Goal: Task Accomplishment & Management: Manage account settings

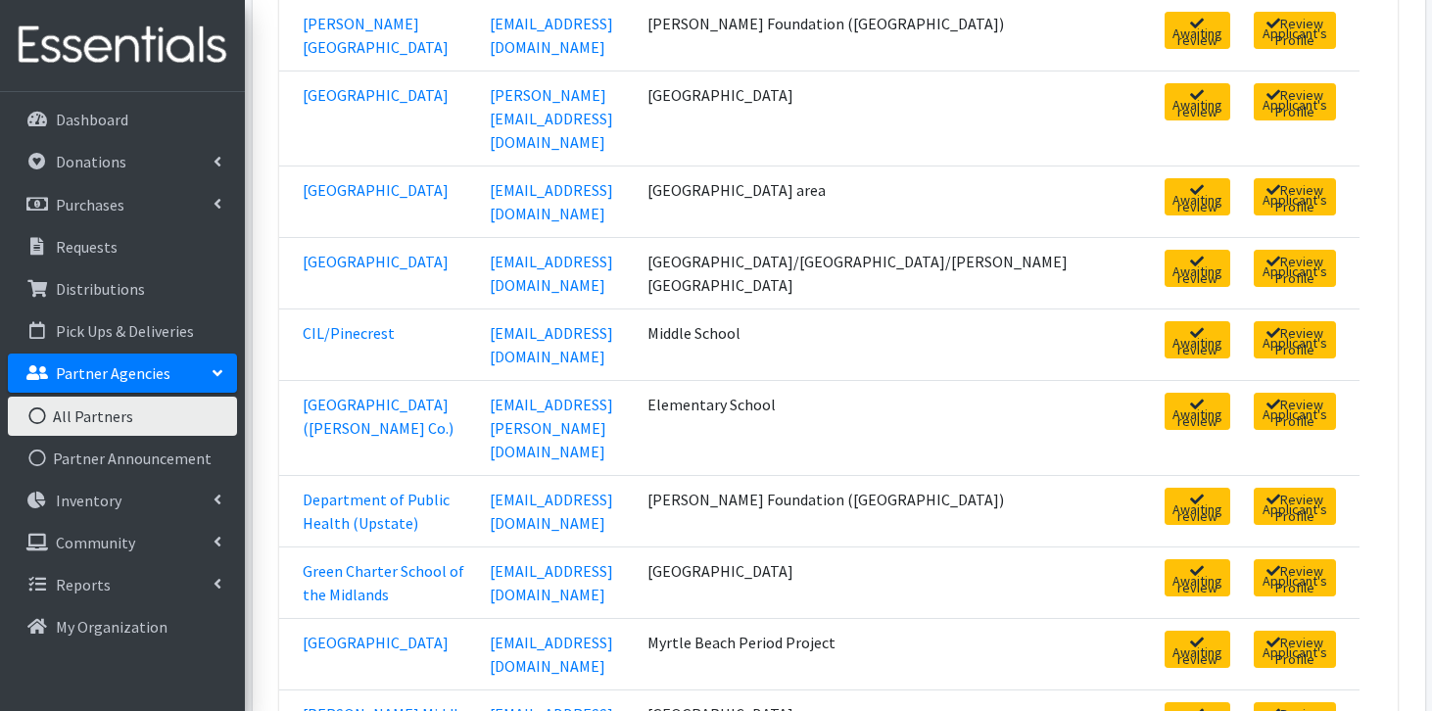
scroll to position [407, 0]
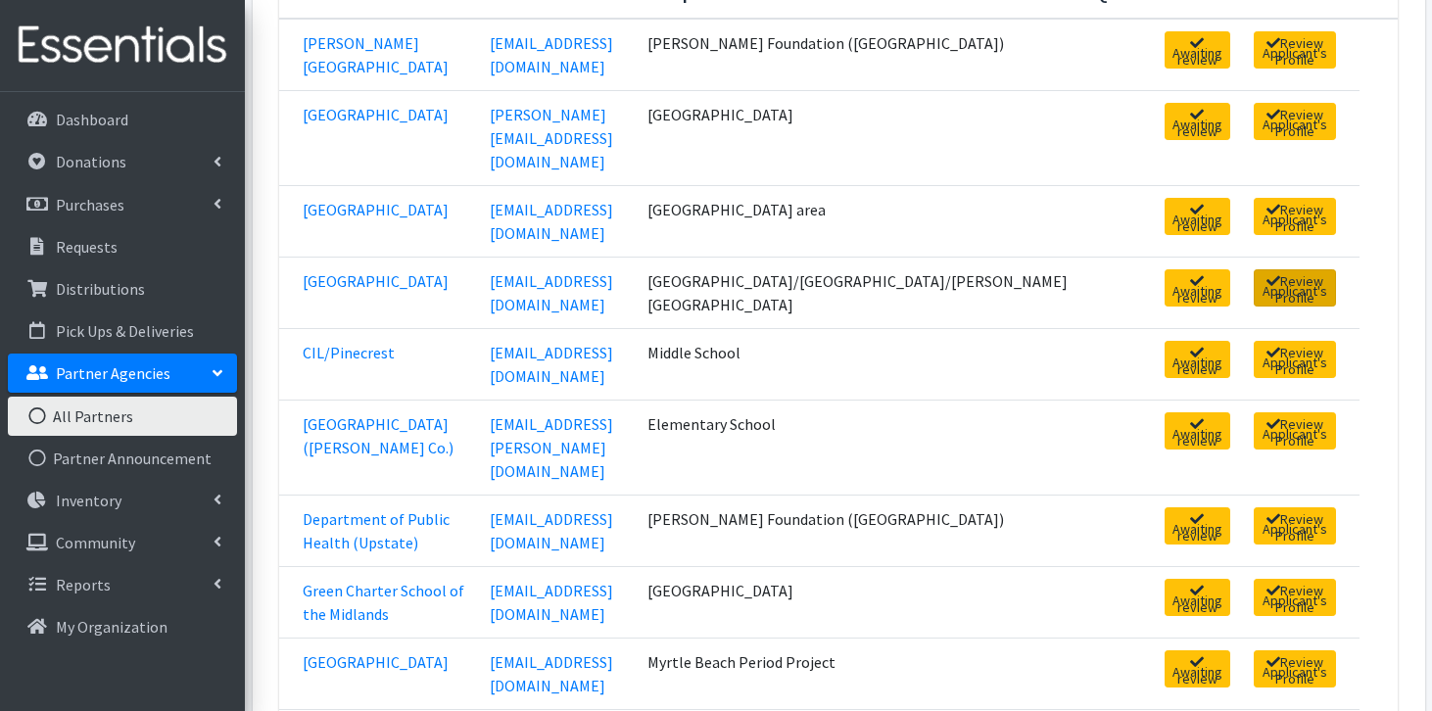
click at [1254, 269] on link "Review Applicant's Profile" at bounding box center [1295, 287] width 82 height 37
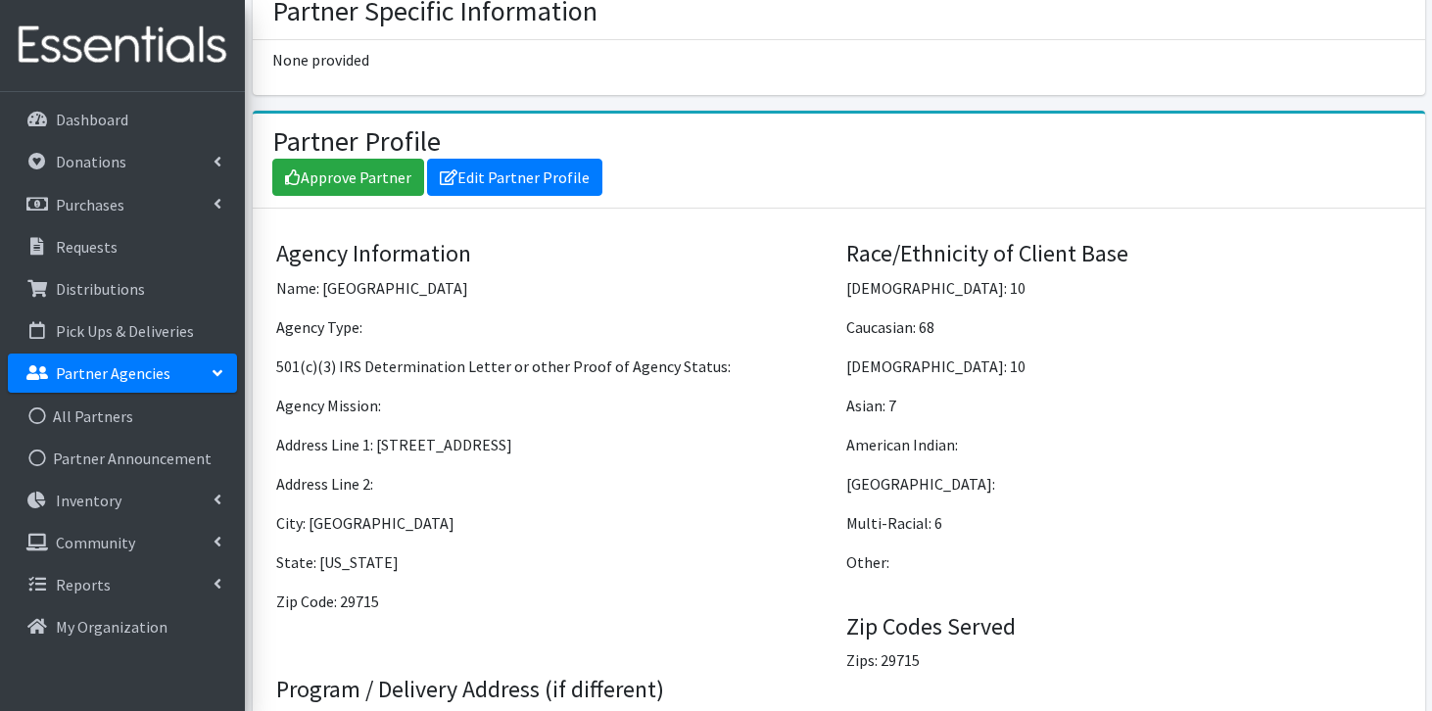
scroll to position [1296, 0]
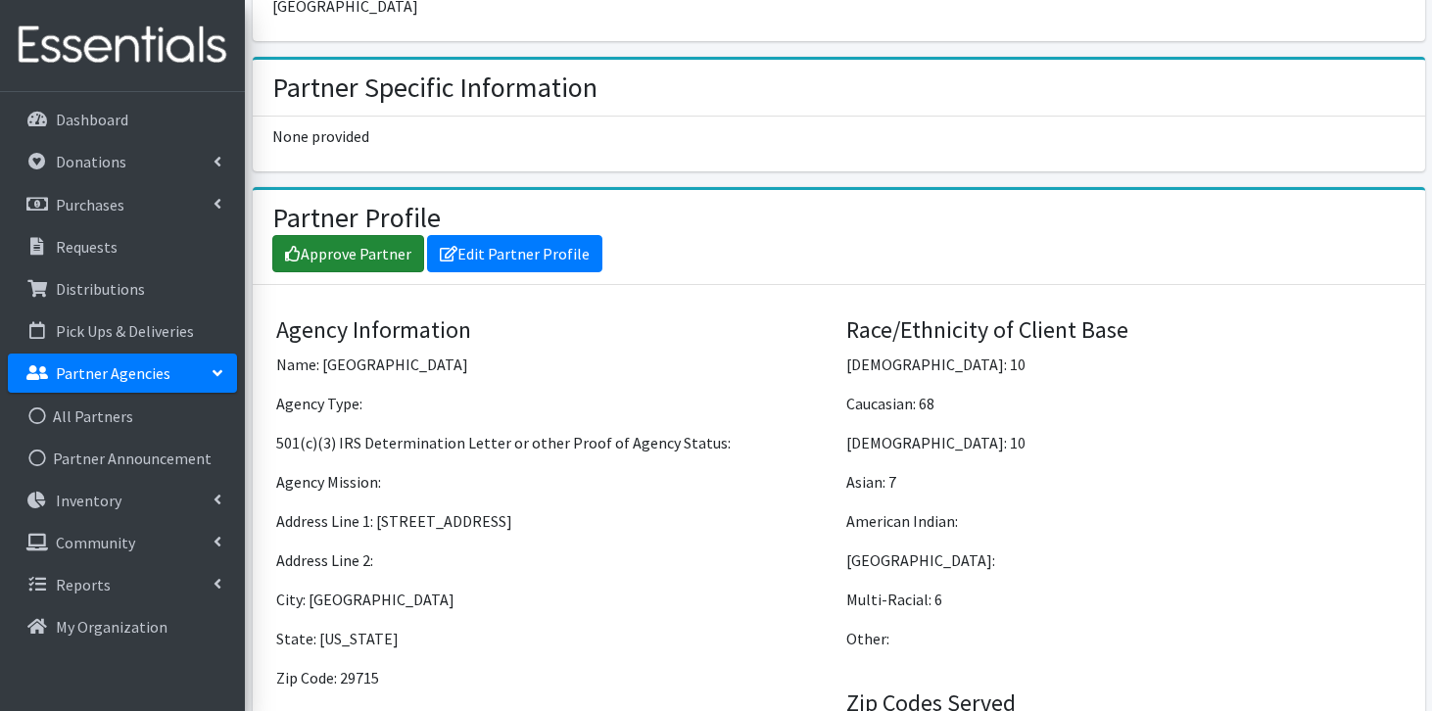
click at [301, 264] on link "Approve Partner" at bounding box center [348, 253] width 152 height 37
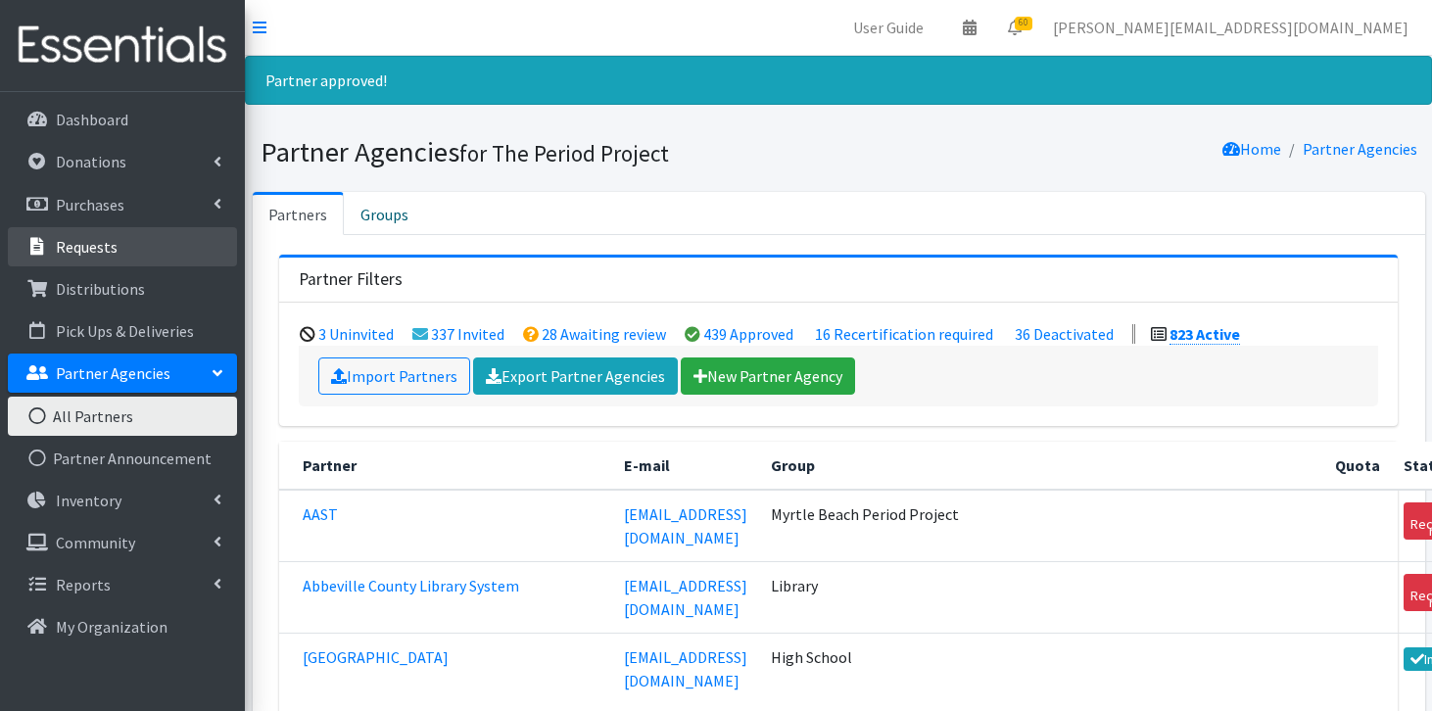
click at [130, 250] on link "Requests" at bounding box center [122, 246] width 229 height 39
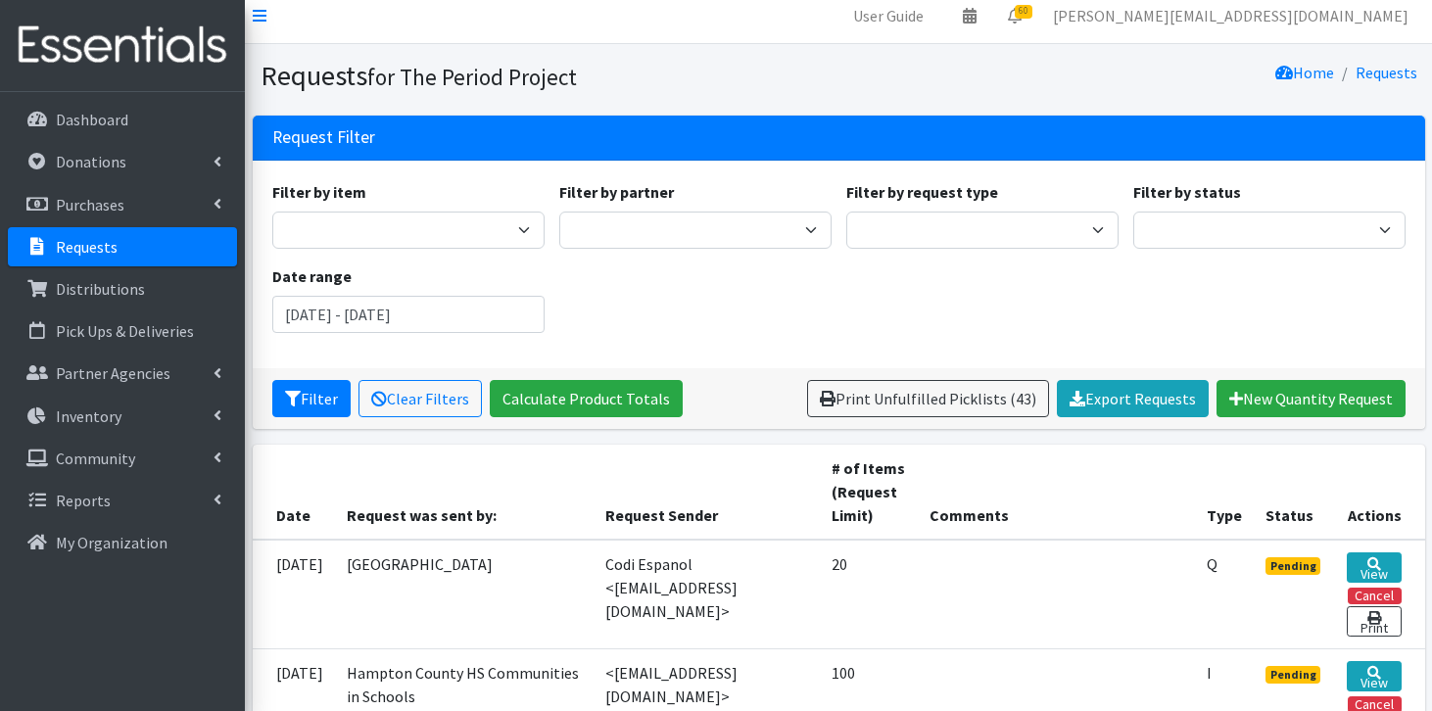
scroll to position [11, 0]
